Goal: Transaction & Acquisition: Download file/media

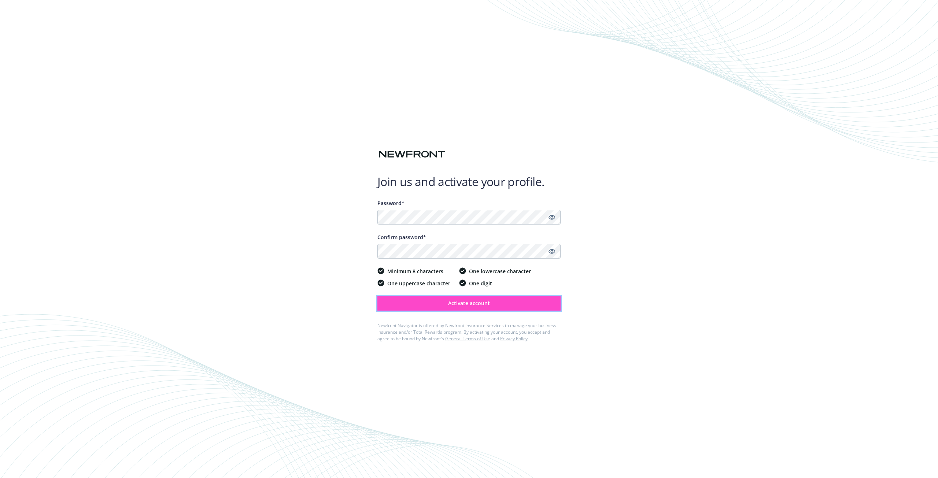
click at [466, 306] on span "Activate account" at bounding box center [469, 303] width 42 height 7
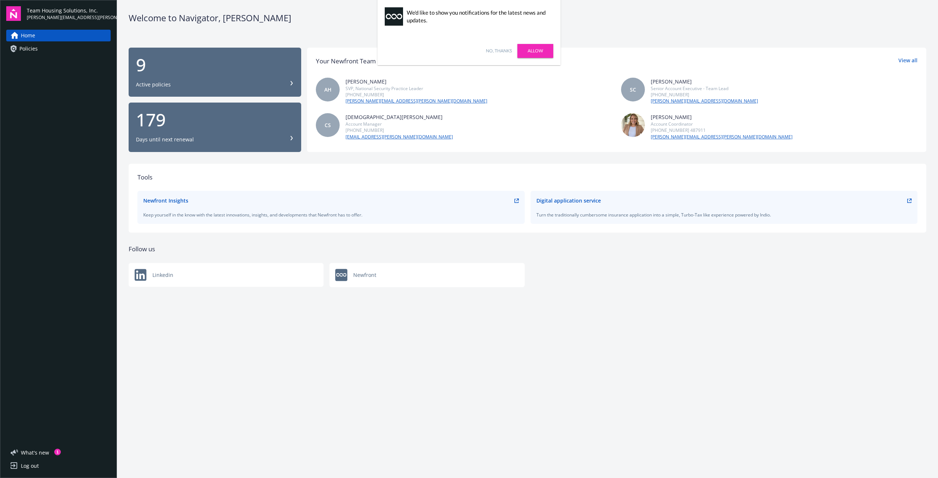
click at [494, 50] on link "No, thanks" at bounding box center [499, 51] width 26 height 7
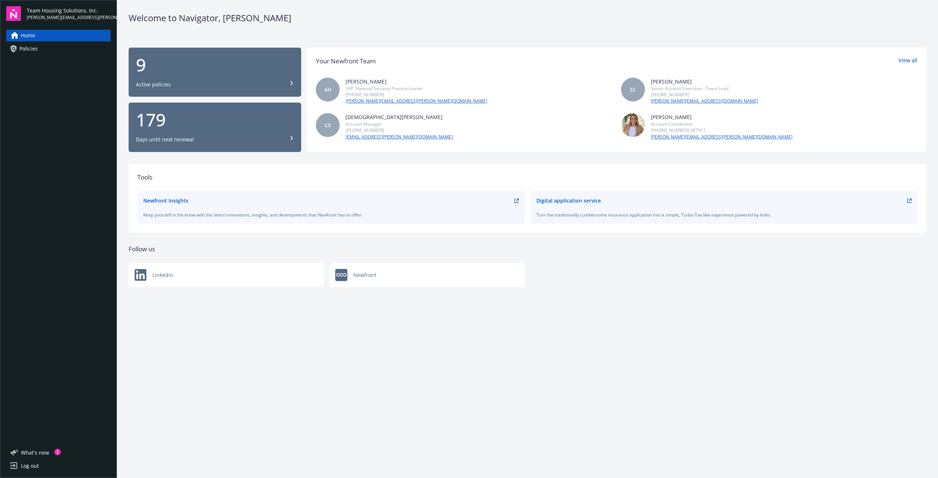
click at [32, 48] on span "Policies" at bounding box center [28, 49] width 18 height 12
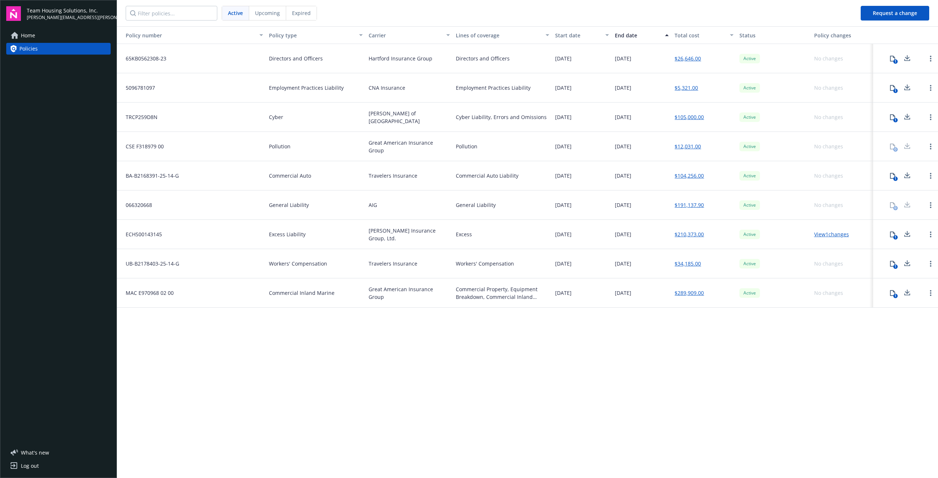
click at [296, 175] on span "Commercial Auto" at bounding box center [290, 176] width 42 height 8
click at [184, 174] on div "BA-B2168391-25-14-G" at bounding box center [191, 175] width 149 height 29
click at [893, 177] on icon at bounding box center [893, 176] width 6 height 6
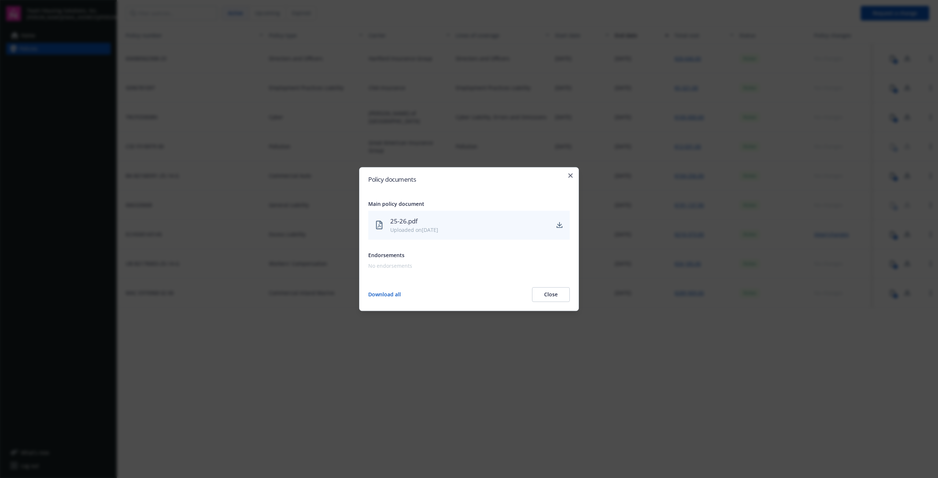
click at [461, 228] on div "Uploaded on 09/26/2025" at bounding box center [469, 230] width 159 height 8
click at [399, 292] on button "Download all" at bounding box center [384, 294] width 33 height 15
click at [571, 175] on icon "button" at bounding box center [570, 175] width 4 height 4
